Goal: Task Accomplishment & Management: Manage account settings

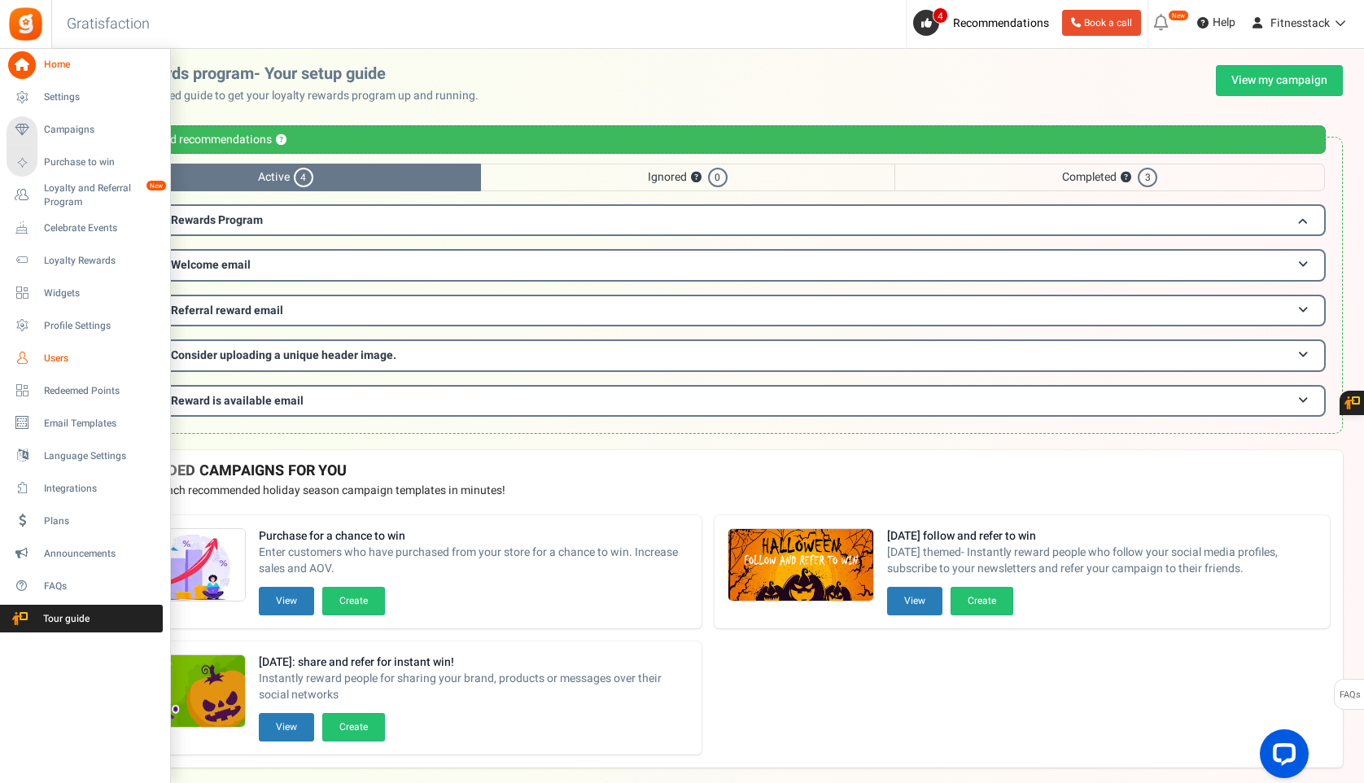
click at [53, 363] on span "Users" at bounding box center [101, 359] width 114 height 14
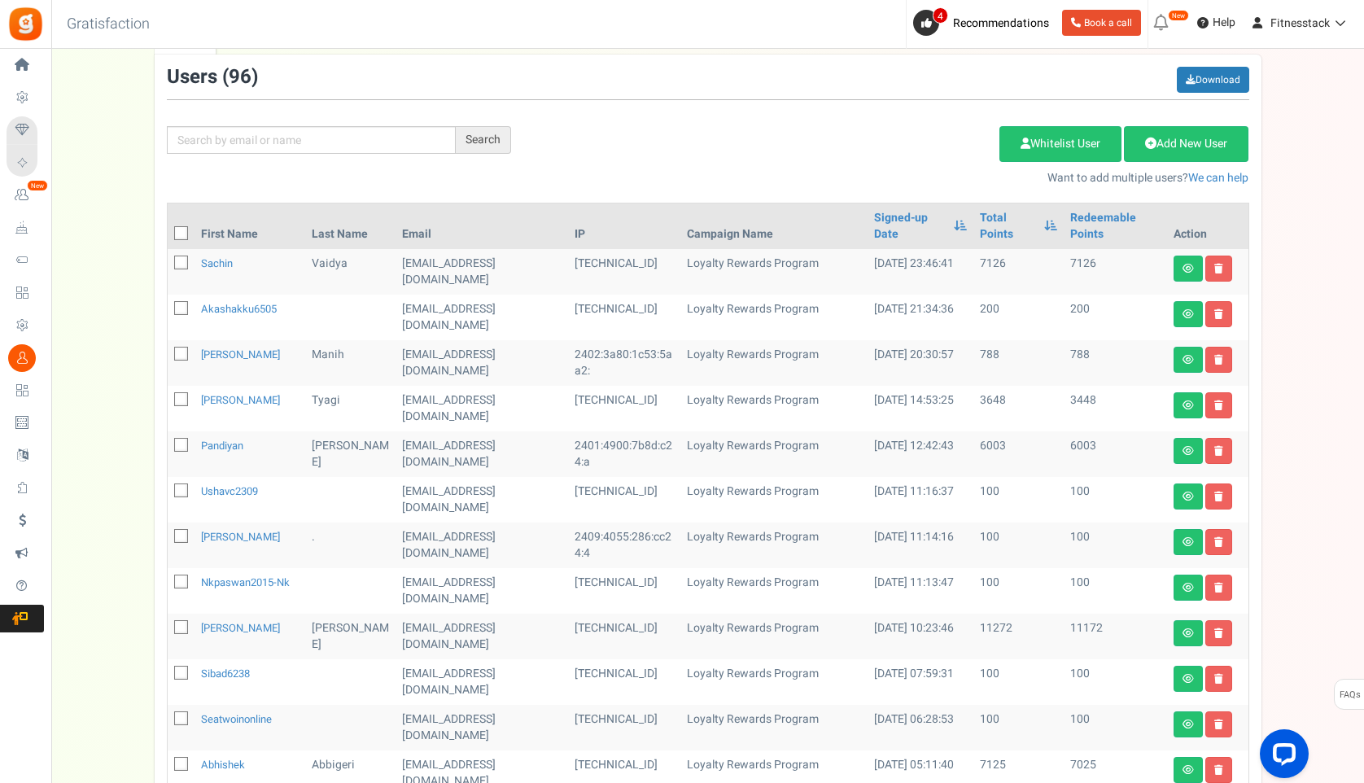
scroll to position [144, 0]
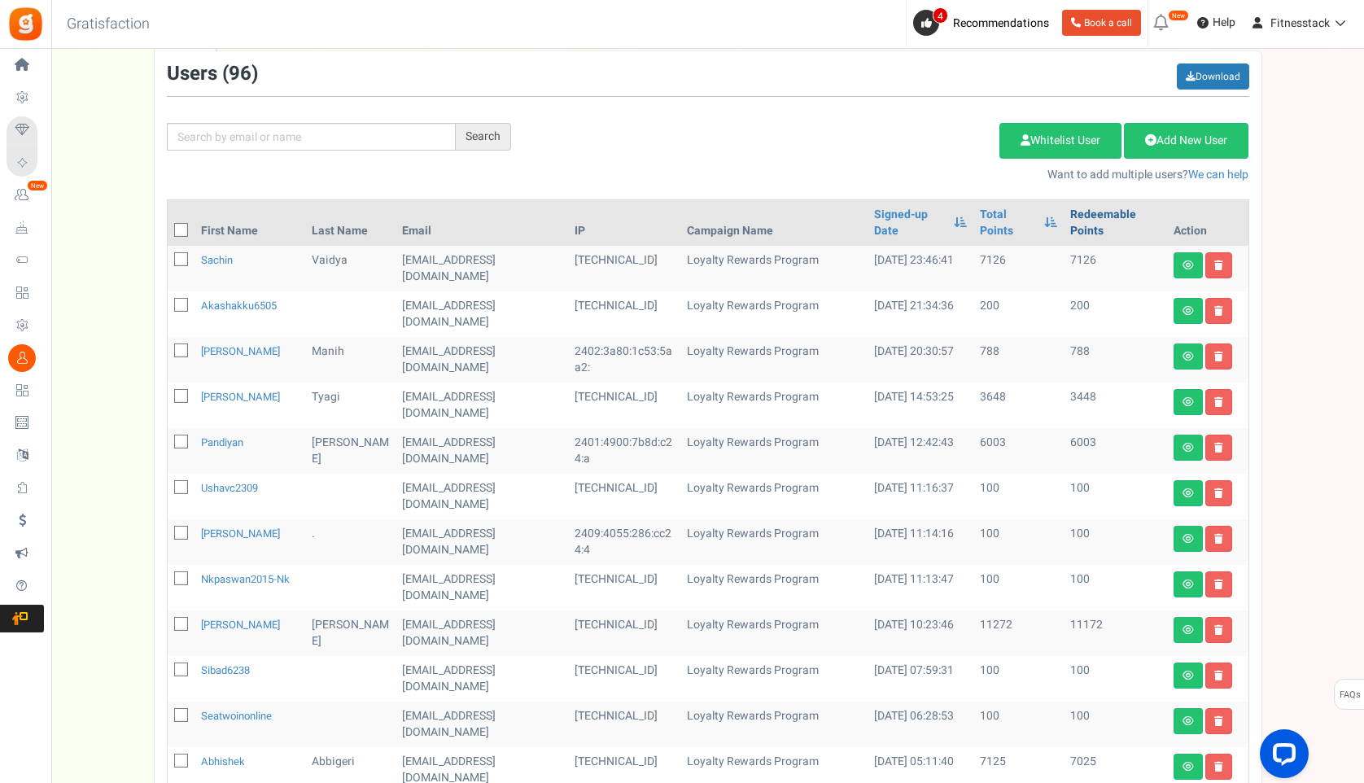
click at [1071, 228] on link "Redeemable Points" at bounding box center [1116, 223] width 90 height 33
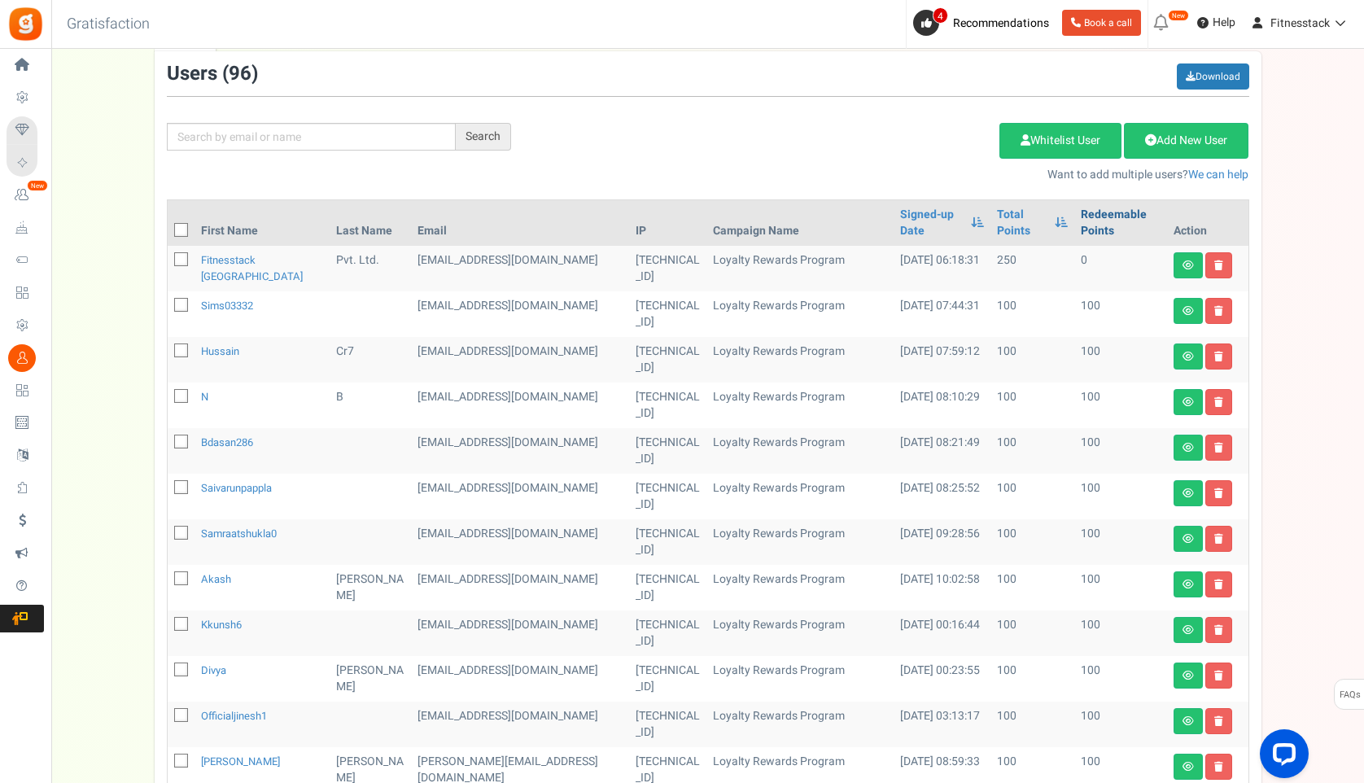
click at [1081, 228] on link "Redeemable Points" at bounding box center [1121, 223] width 80 height 33
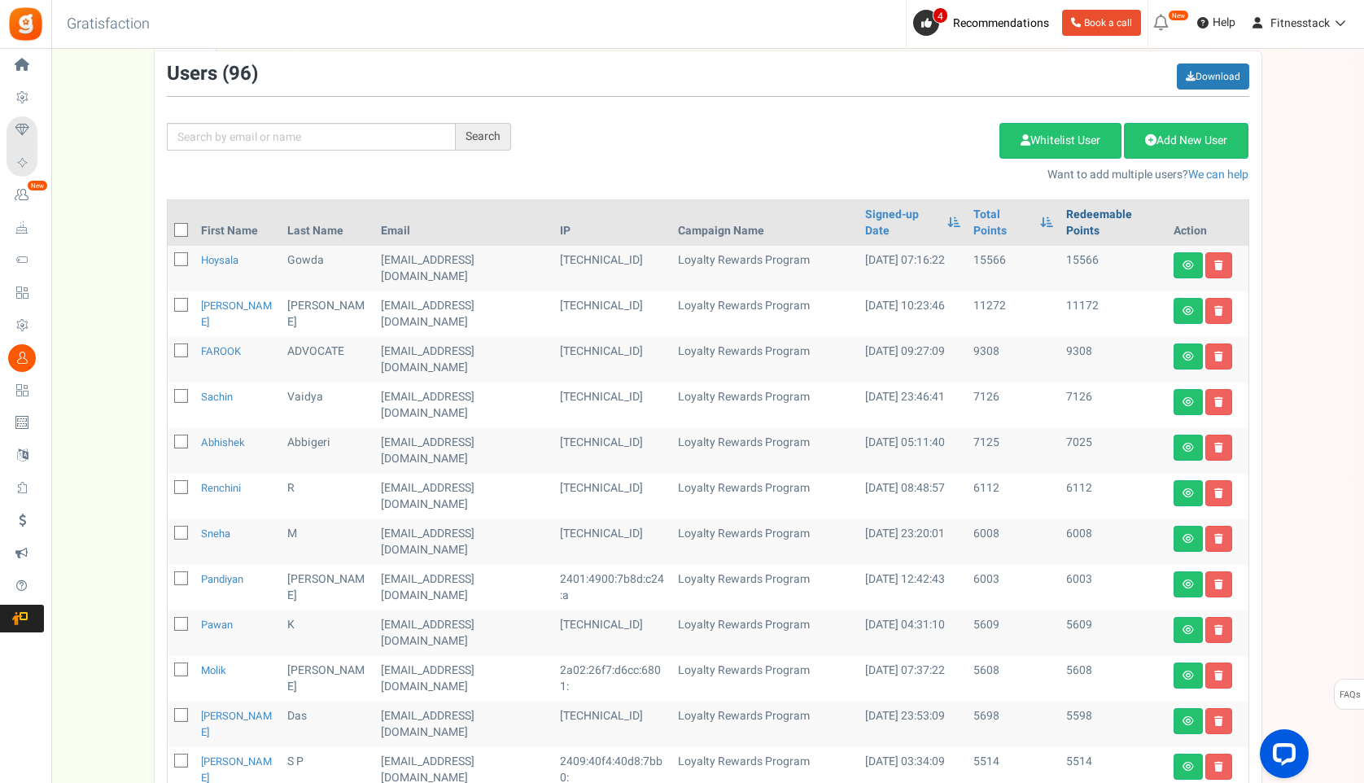
click at [1071, 228] on link "Redeemable Points" at bounding box center [1113, 223] width 94 height 33
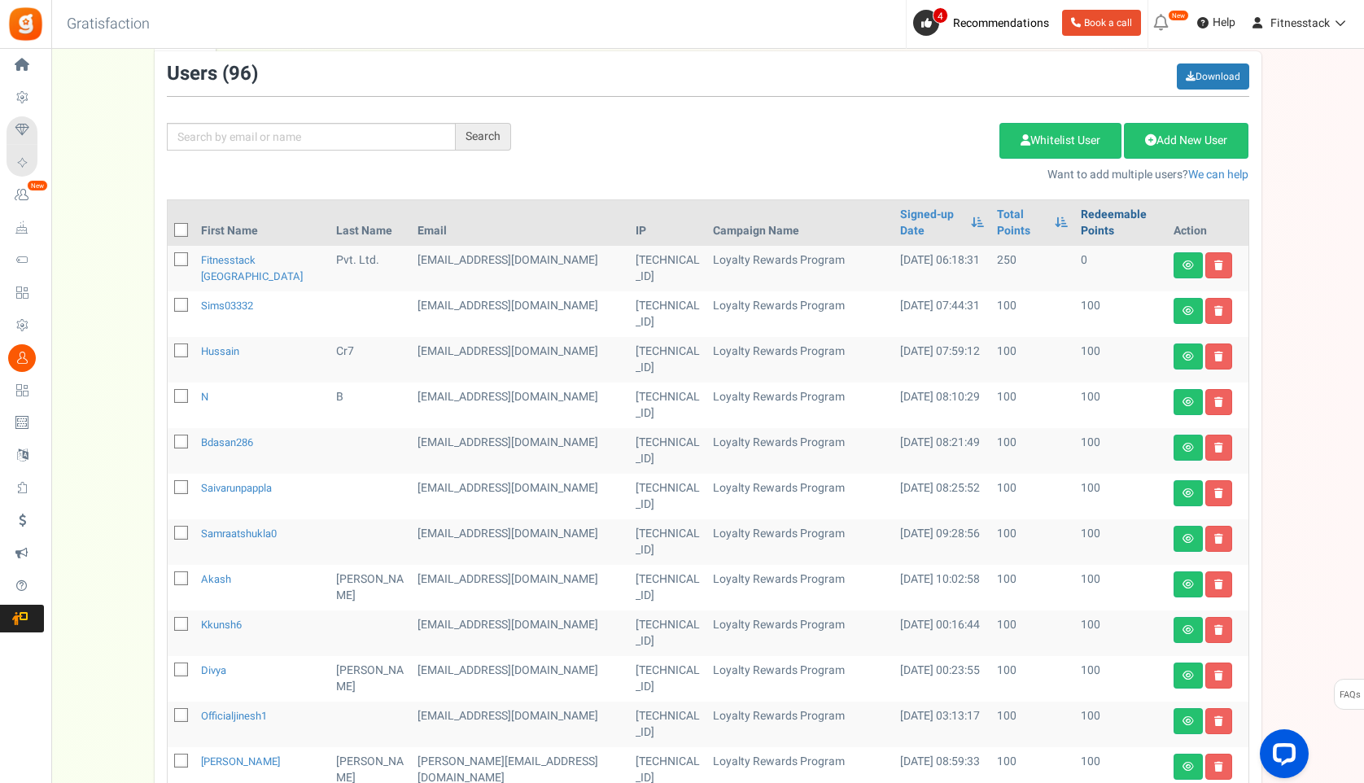
click at [1081, 228] on link "Redeemable Points" at bounding box center [1121, 223] width 80 height 33
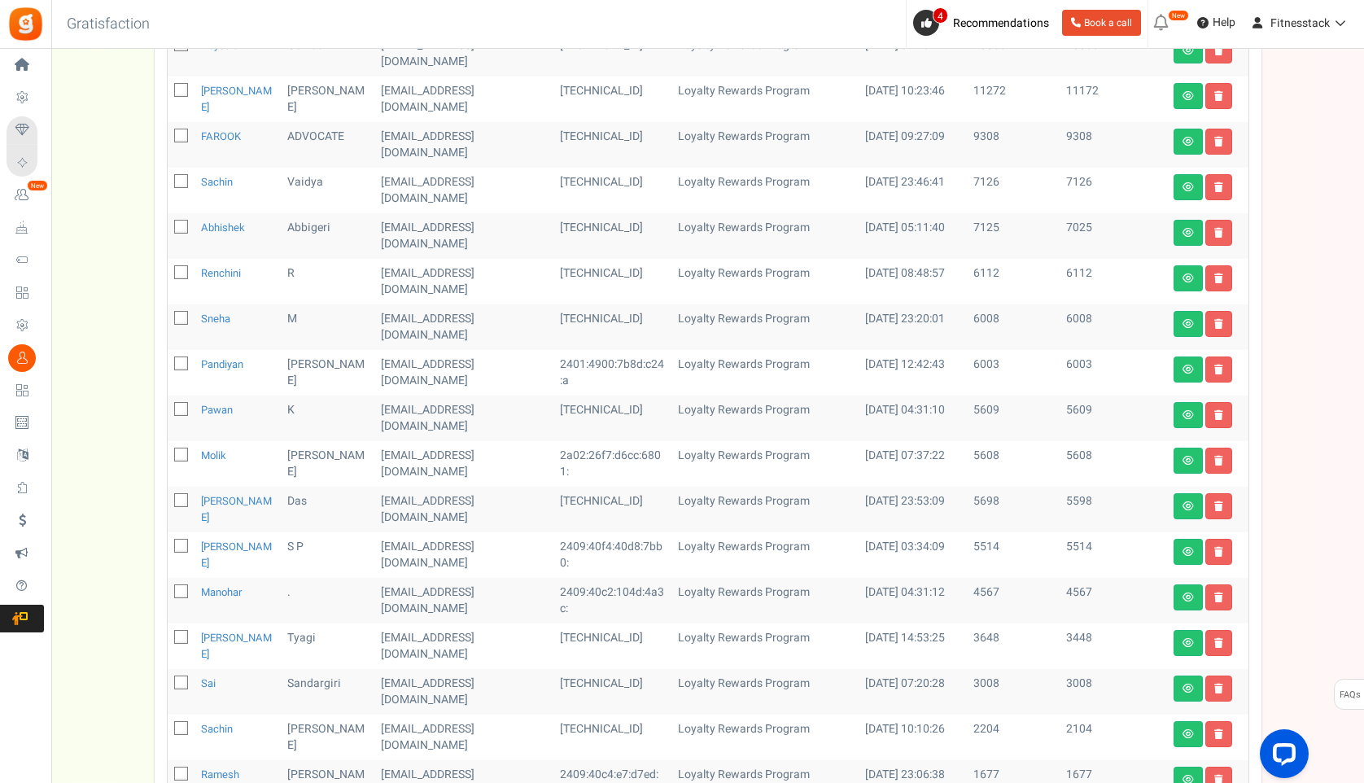
scroll to position [673, 0]
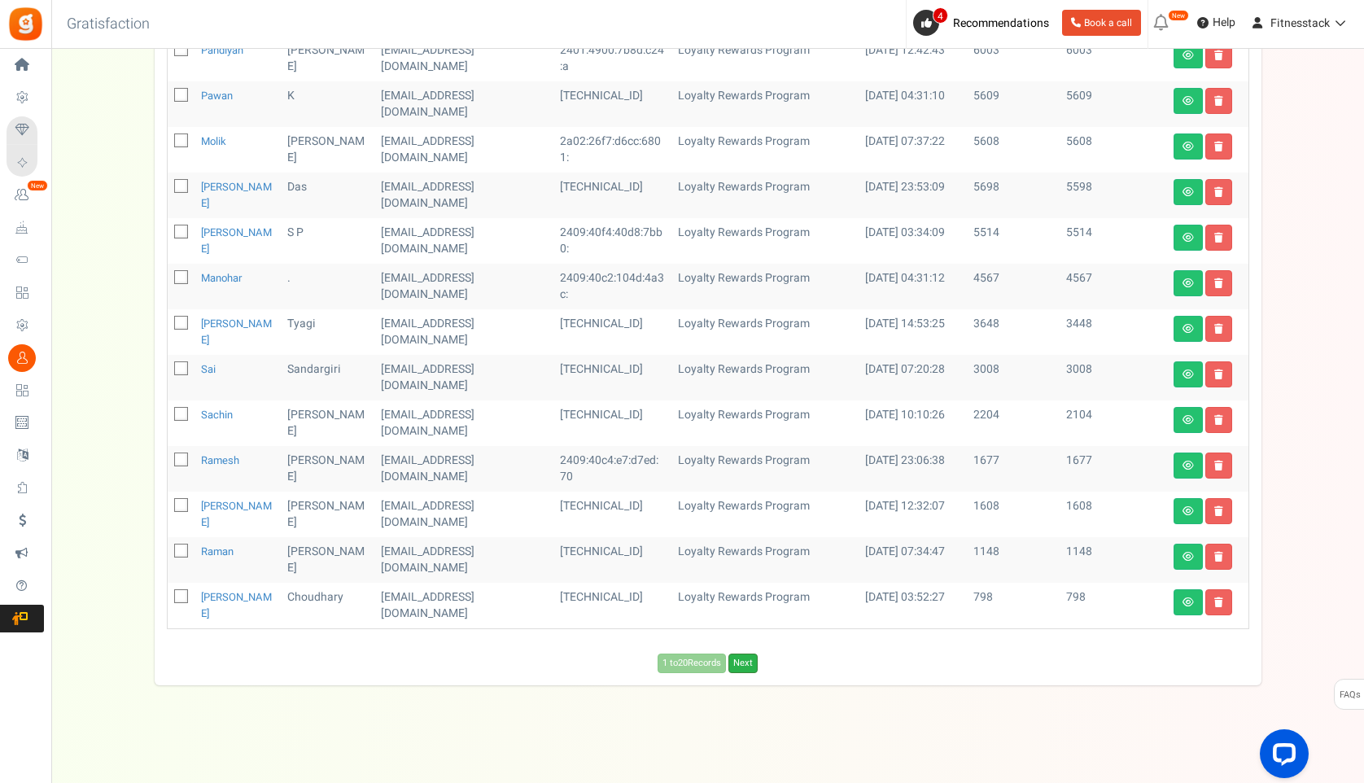
click at [741, 656] on link "Next" at bounding box center [743, 664] width 29 height 20
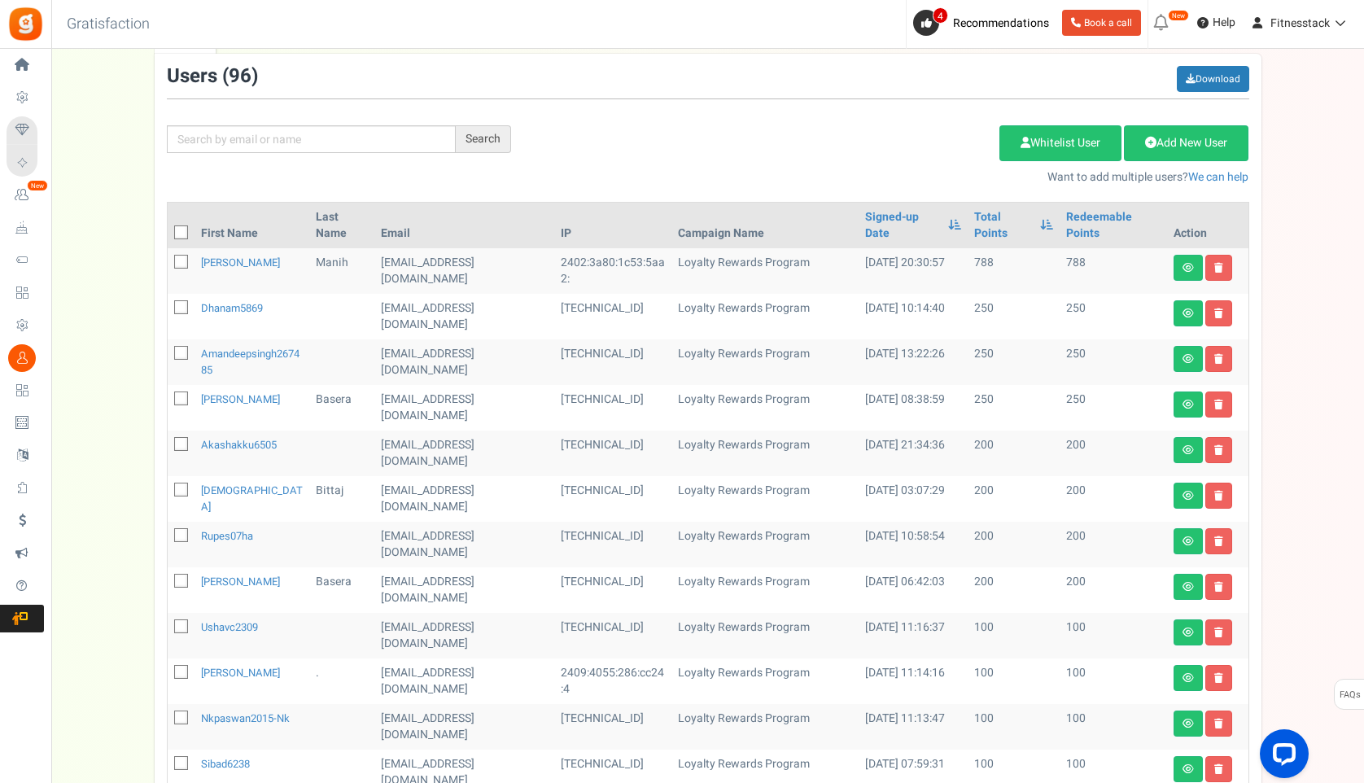
scroll to position [0, 0]
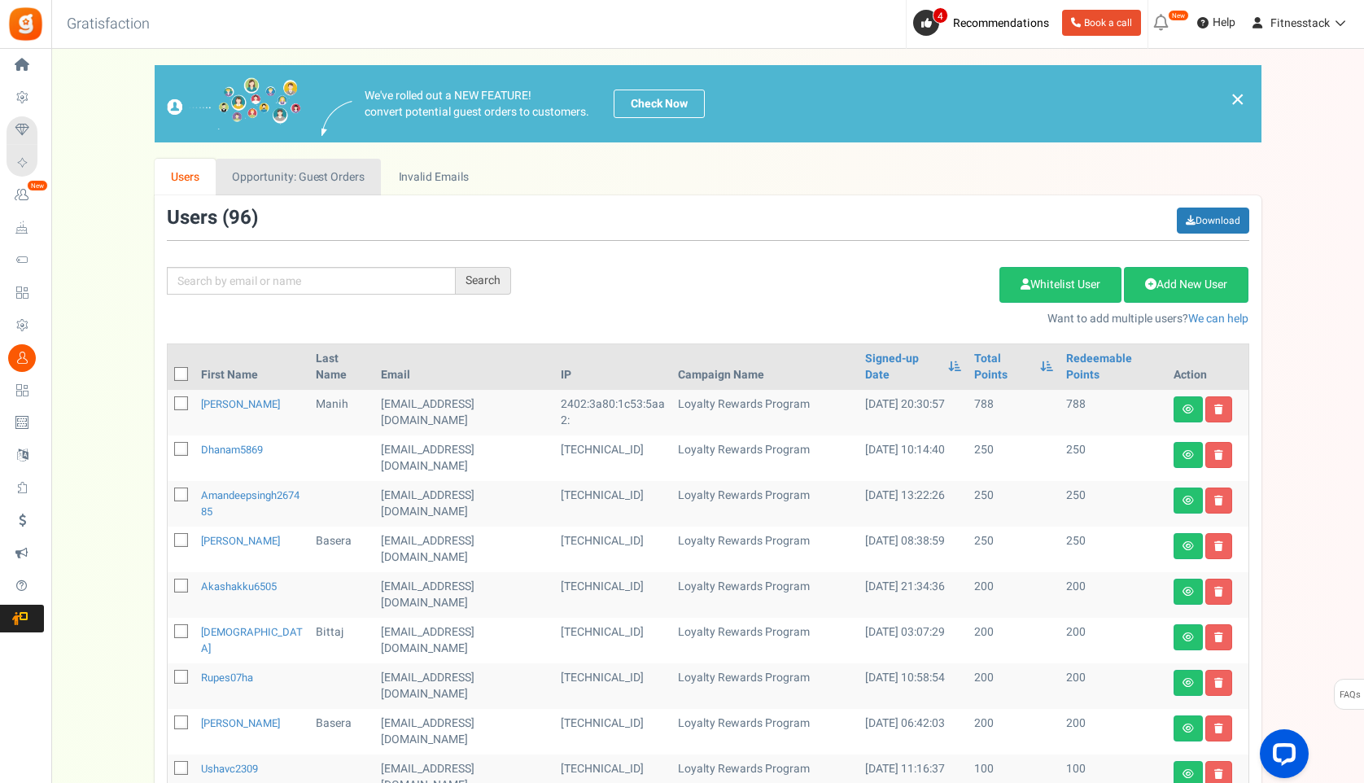
click at [342, 186] on link "Opportunity: Guest Orders" at bounding box center [298, 177] width 165 height 37
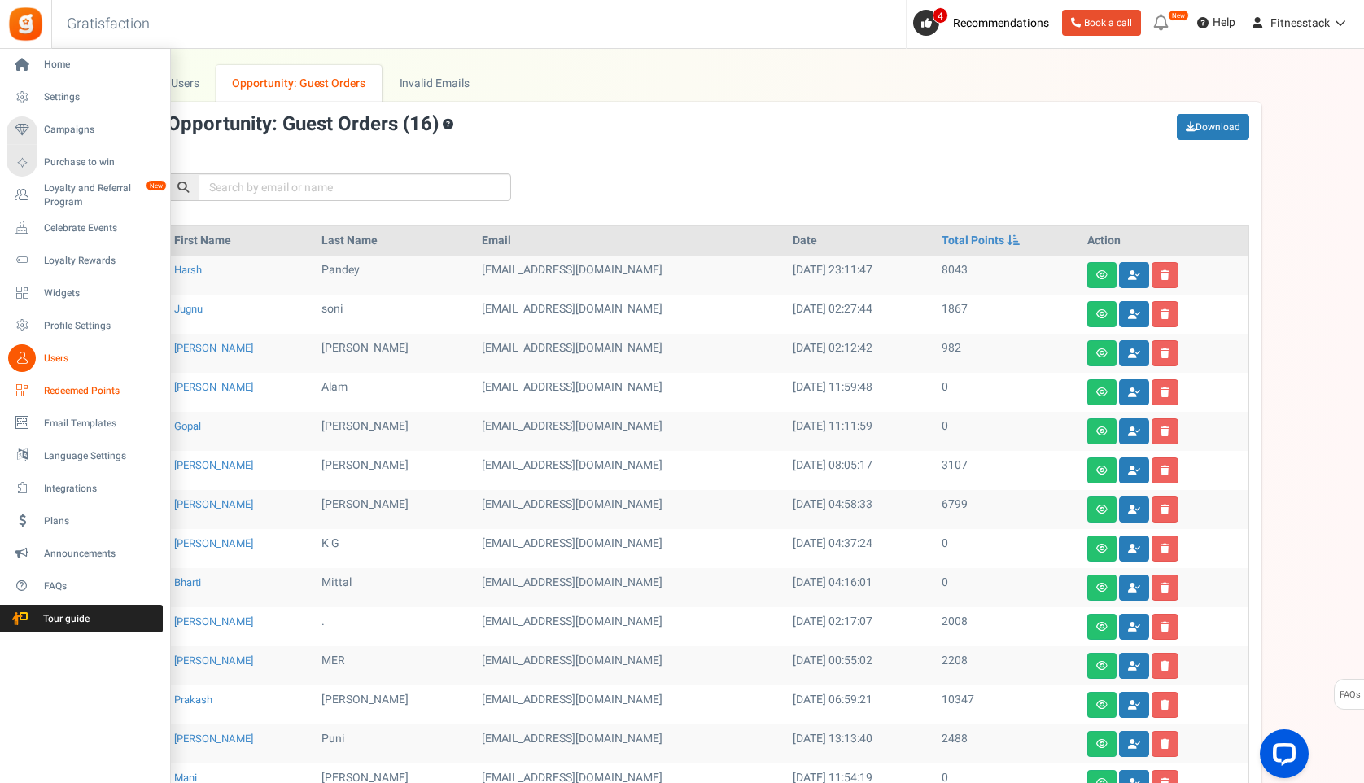
click at [77, 388] on span "Redeemed Points" at bounding box center [101, 391] width 114 height 14
